Goal: Information Seeking & Learning: Learn about a topic

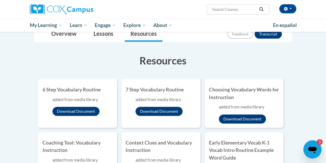
click at [242, 9] on input "Search..." at bounding box center [234, 9] width 45 height 7
type input "coaching tool"
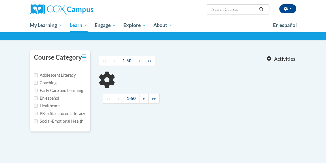
scroll to position [39, 0]
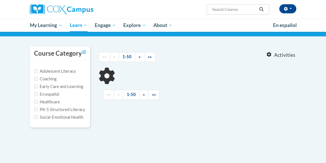
type input "coaching tool"
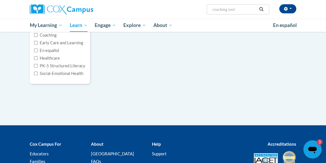
scroll to position [41, 0]
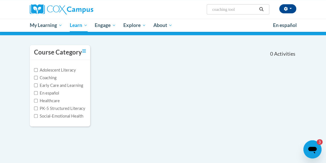
drag, startPoint x: 329, startPoint y: 16, endPoint x: 322, endPoint y: 37, distance: 21.8
click at [322, 37] on html "[PERSON_NAME] ([GEOGRAPHIC_DATA]/New_York UTC-04:00) My Profile Inbox Group Das…" at bounding box center [163, 40] width 326 height 163
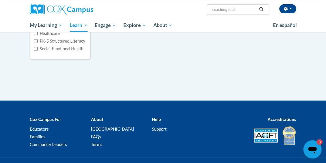
scroll to position [0, 0]
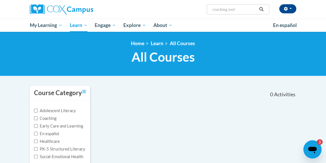
click at [313, 150] on icon "Open messaging window, 3 unread messages" at bounding box center [312, 150] width 9 height 7
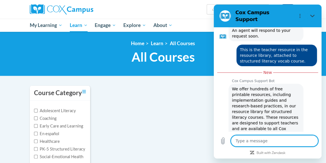
scroll to position [2752, 0]
